Goal: Information Seeking & Learning: Learn about a topic

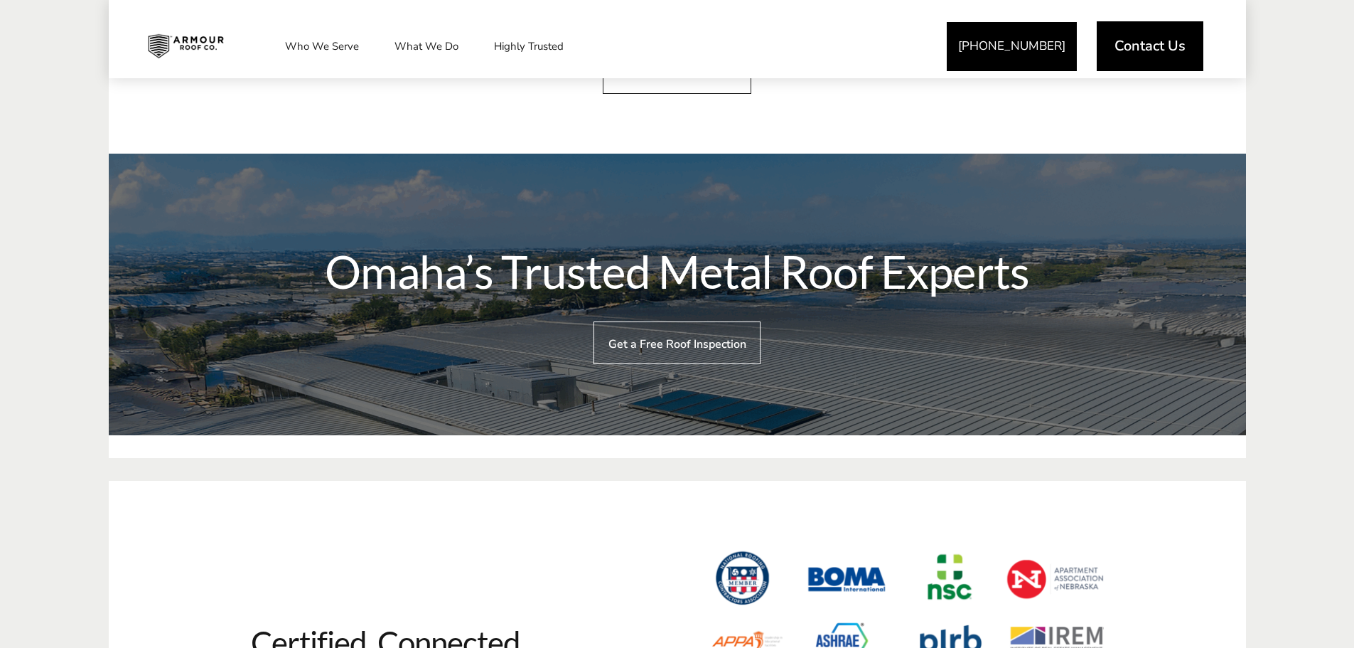
scroll to position [3696, 0]
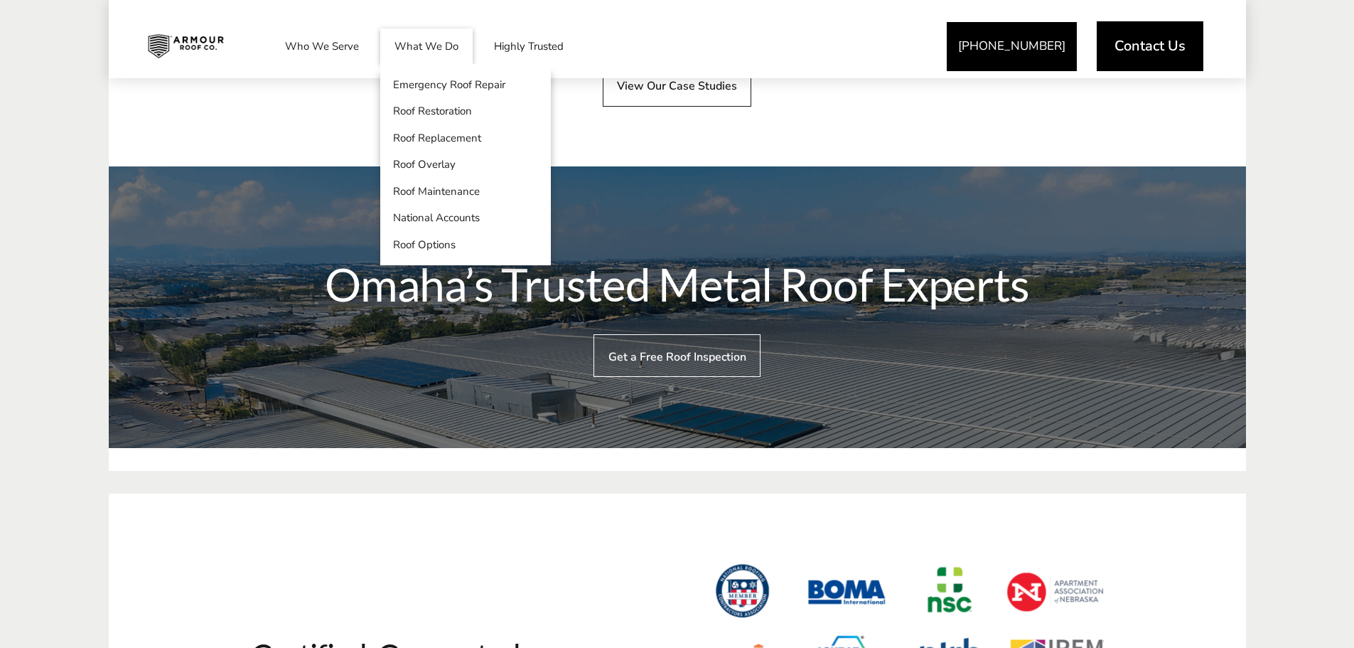
click at [420, 45] on link "What We Do" at bounding box center [426, 46] width 92 height 36
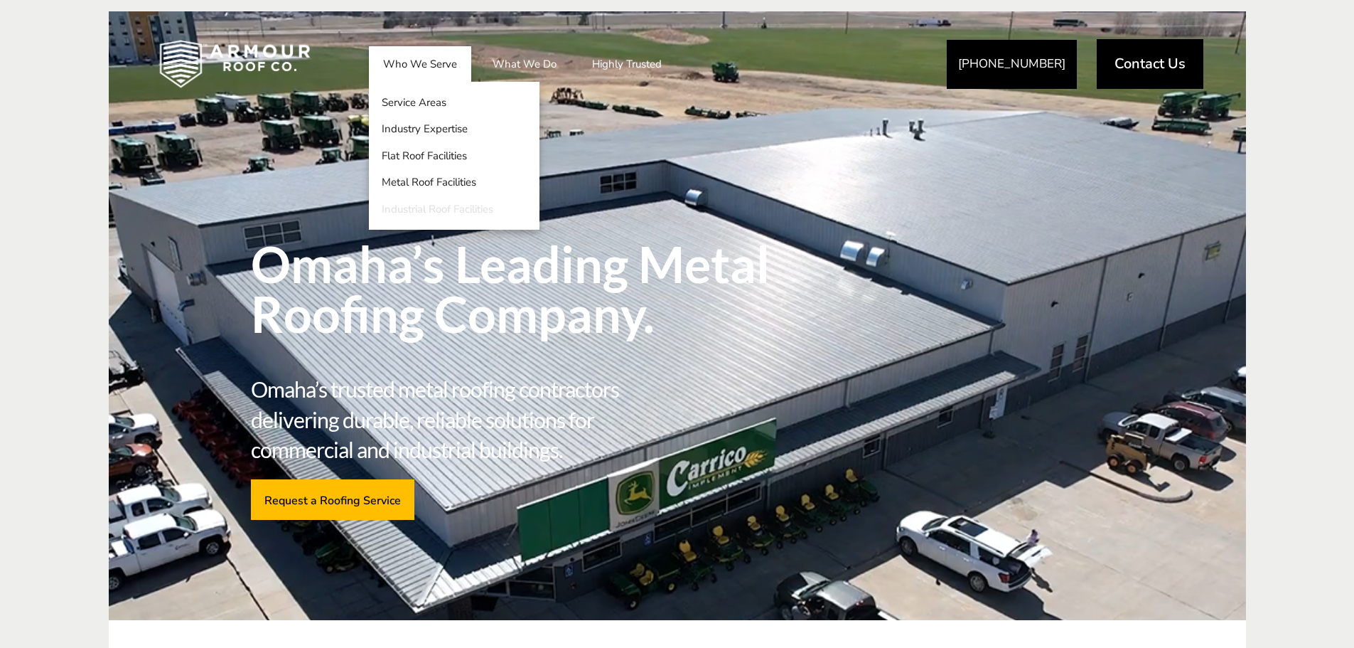
drag, startPoint x: 444, startPoint y: 208, endPoint x: 453, endPoint y: 206, distance: 9.3
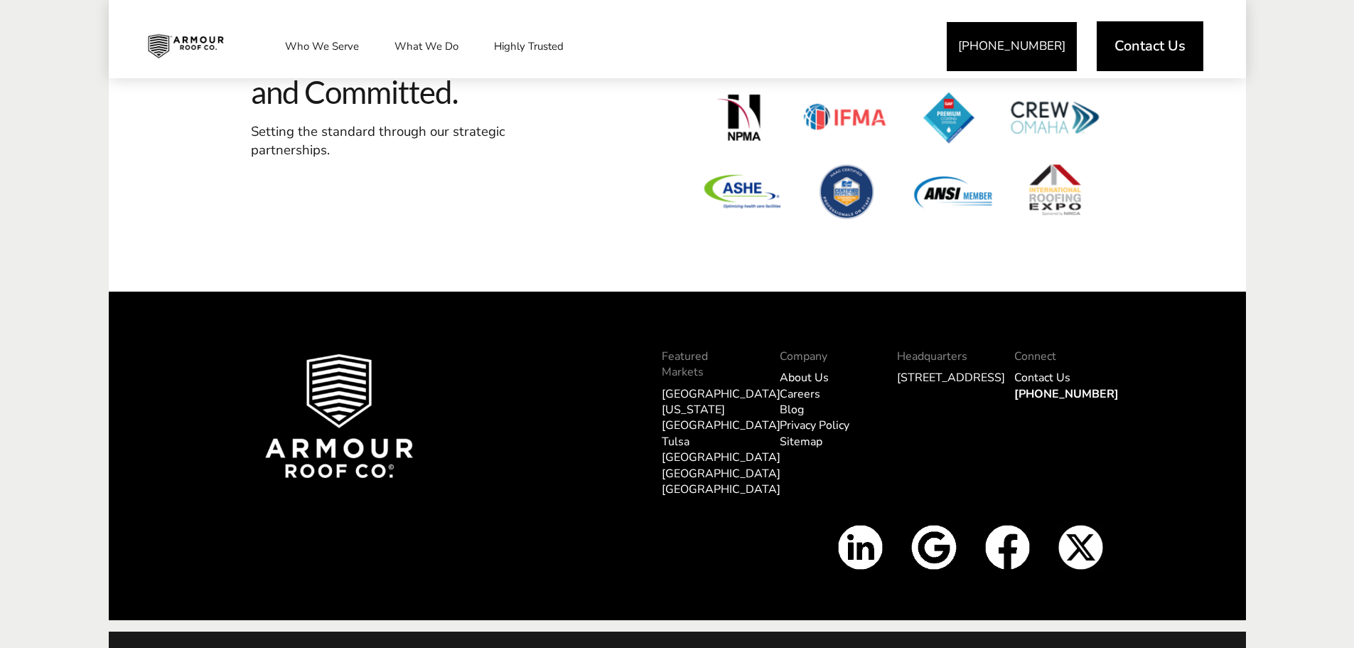
scroll to position [4313, 0]
